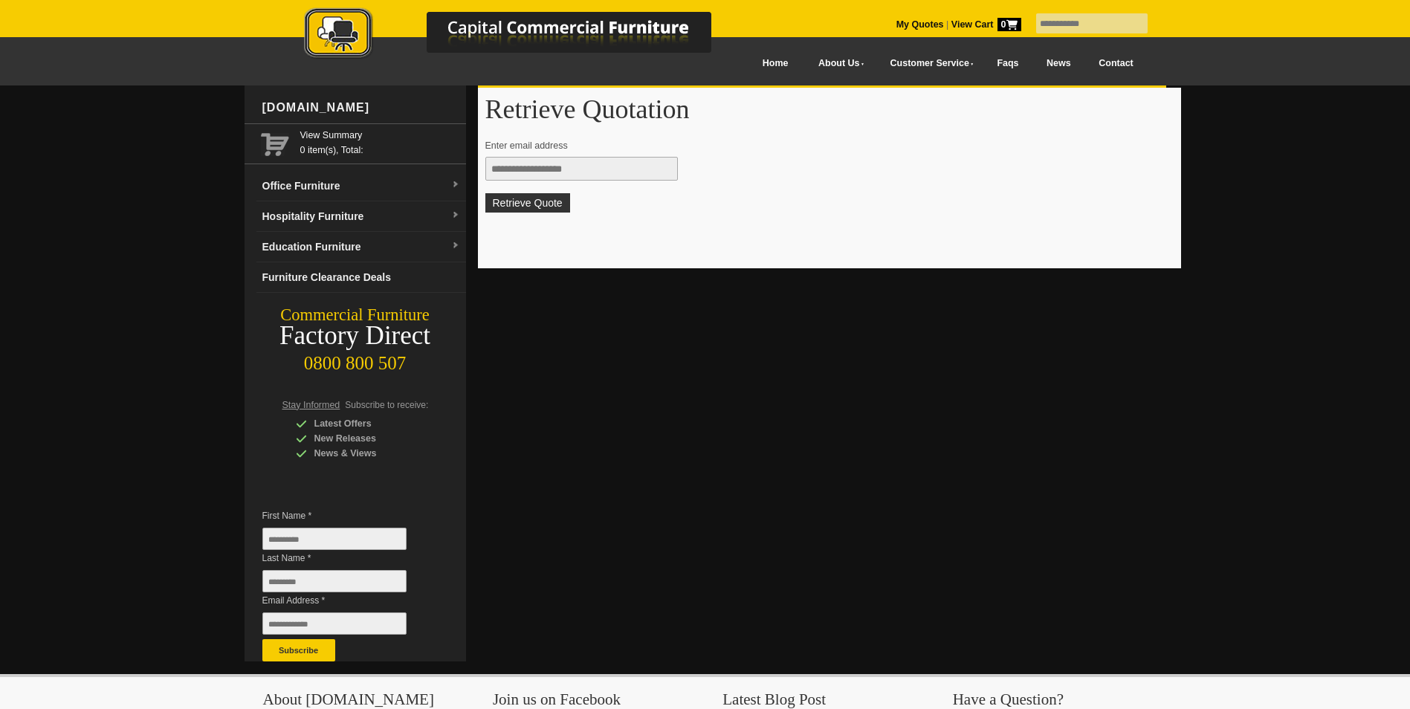
click at [641, 174] on input "text" at bounding box center [581, 169] width 193 height 24
type input "**********"
click at [548, 201] on button "Retrieve Quote" at bounding box center [527, 202] width 85 height 19
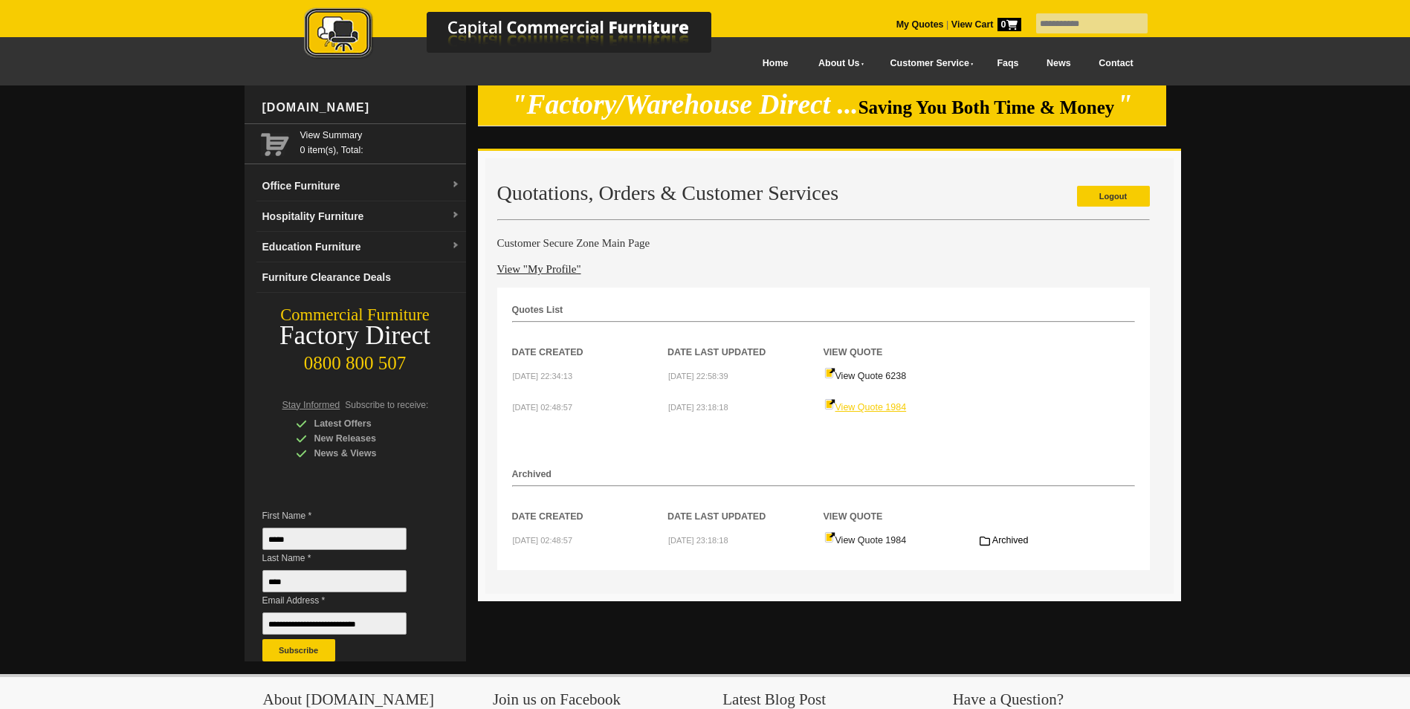
click at [859, 410] on link "View Quote 1984" at bounding box center [865, 407] width 83 height 10
